Goal: Task Accomplishment & Management: Manage account settings

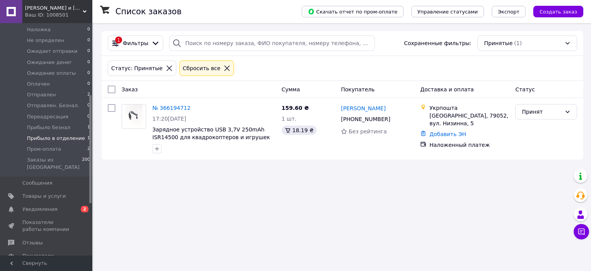
scroll to position [154, 0]
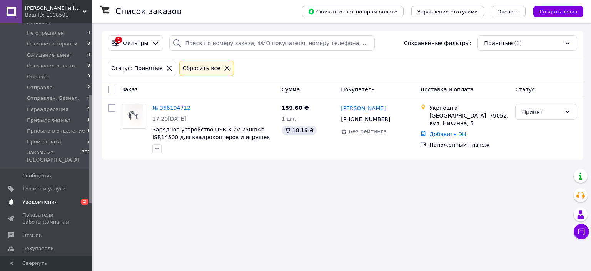
click at [45, 198] on span "Уведомления" at bounding box center [39, 201] width 35 height 7
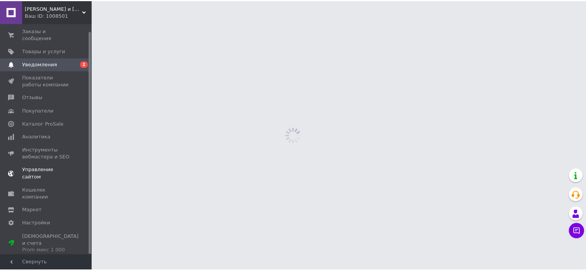
scroll to position [8, 0]
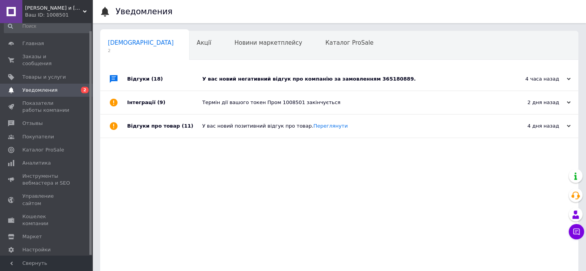
click at [276, 80] on div "У вас новий негативний відгук про компанію за замовленням 365180889." at bounding box center [347, 78] width 291 height 7
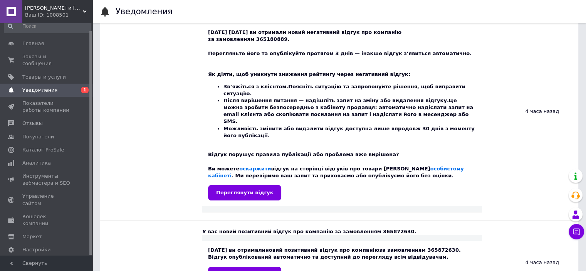
scroll to position [116, 0]
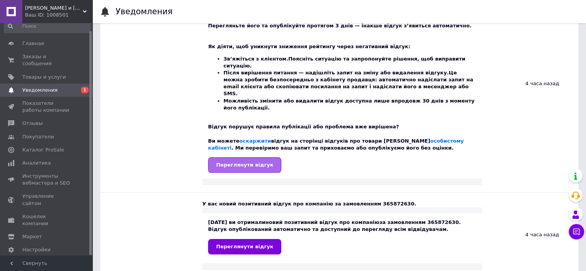
click at [239, 157] on link "Переглянути відгук" at bounding box center [244, 164] width 73 height 15
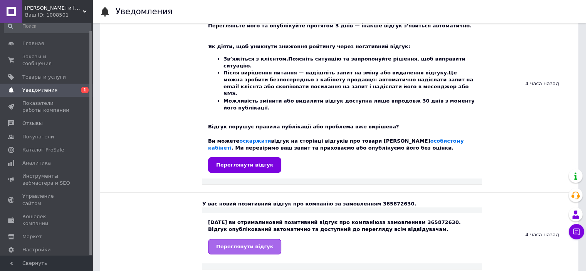
click at [223, 243] on span "Переглянути відгук" at bounding box center [244, 246] width 57 height 6
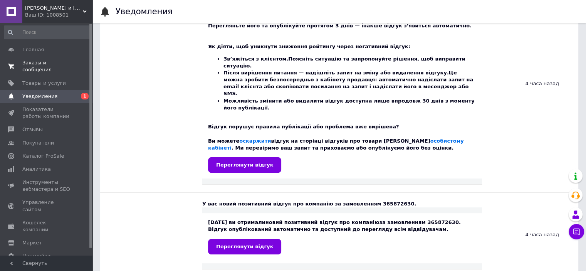
scroll to position [0, 0]
click at [37, 54] on span "Главная" at bounding box center [33, 51] width 22 height 7
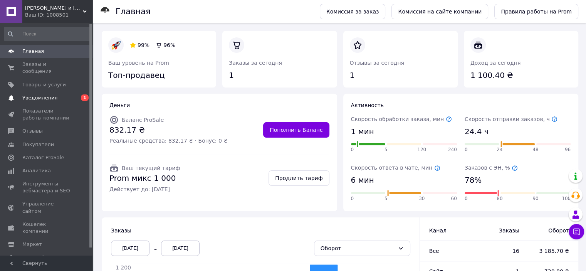
click at [43, 94] on span "Уведомления" at bounding box center [39, 97] width 35 height 7
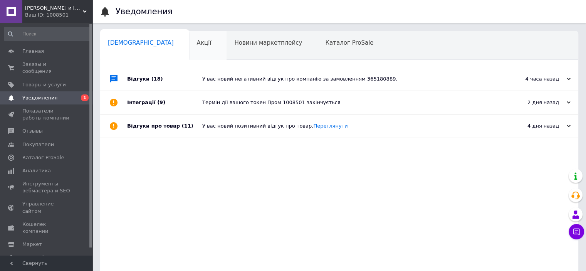
click at [189, 38] on div "Акції 0" at bounding box center [208, 45] width 38 height 29
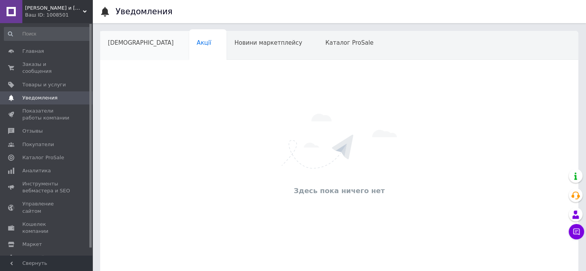
click at [114, 49] on div "[DEMOGRAPHIC_DATA]" at bounding box center [144, 45] width 89 height 29
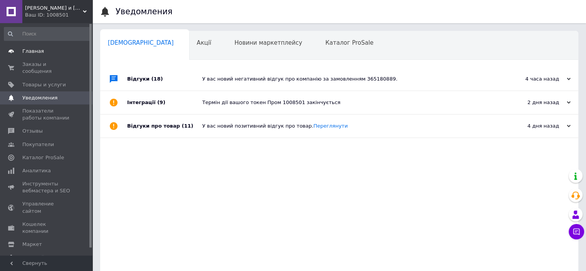
click at [43, 51] on span "Главная" at bounding box center [46, 51] width 49 height 7
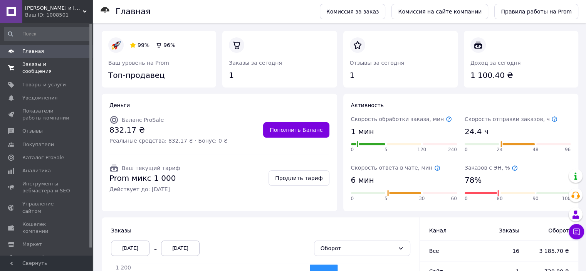
click at [32, 67] on span "Заказы и сообщения" at bounding box center [46, 68] width 49 height 14
